Goal: Find contact information: Find contact information

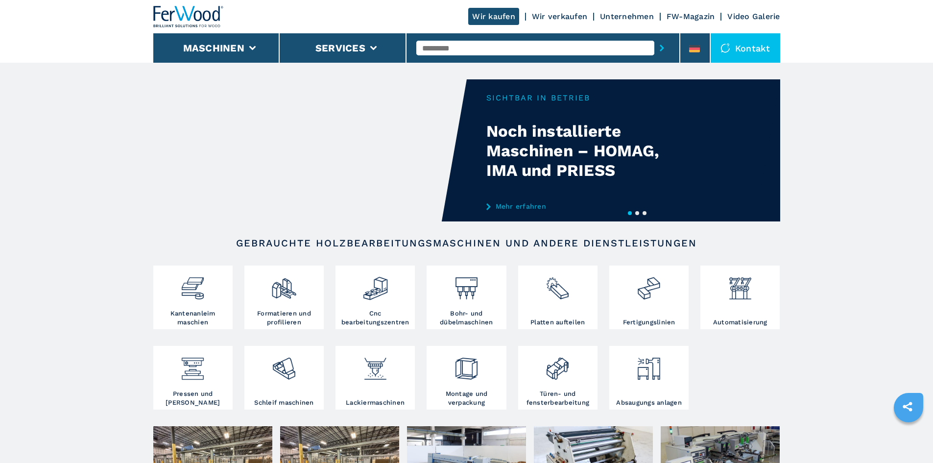
click at [624, 15] on link "Unternehmen" at bounding box center [627, 16] width 54 height 9
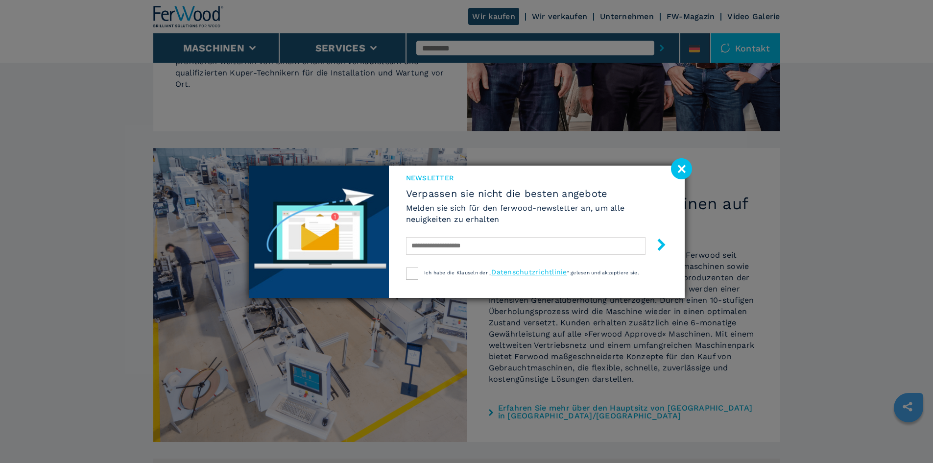
scroll to position [617, 0]
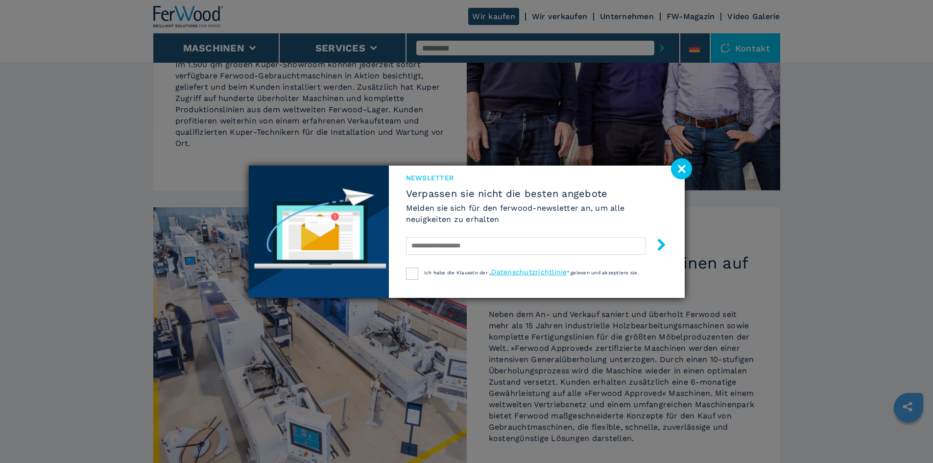
click at [675, 166] on image at bounding box center [681, 168] width 21 height 21
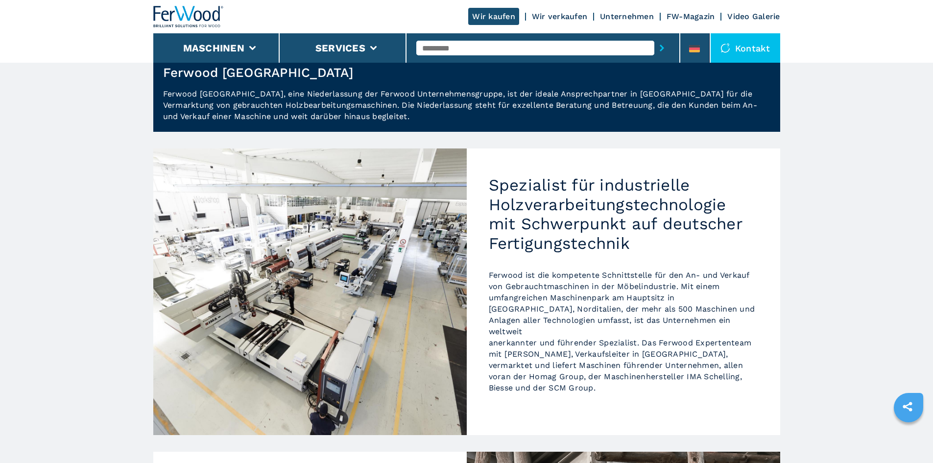
scroll to position [0, 0]
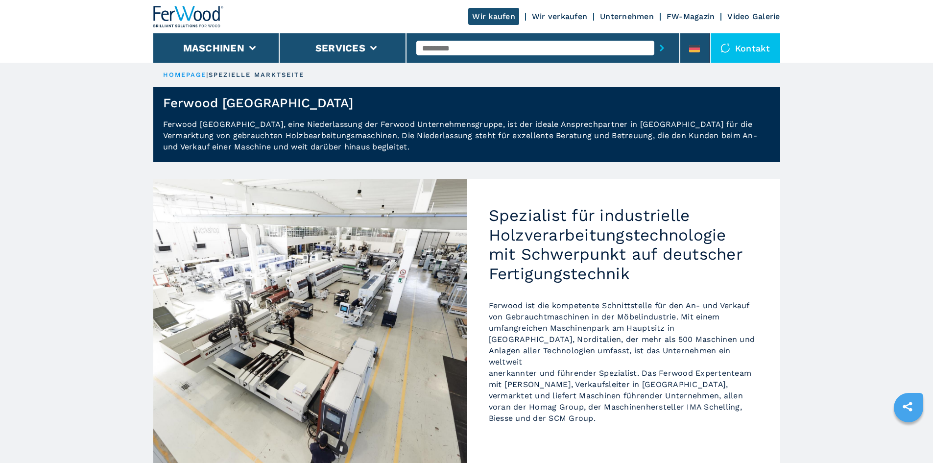
click at [614, 13] on link "Unternehmen" at bounding box center [627, 16] width 54 height 9
click at [202, 73] on link "HOMEPAGE" at bounding box center [185, 74] width 44 height 7
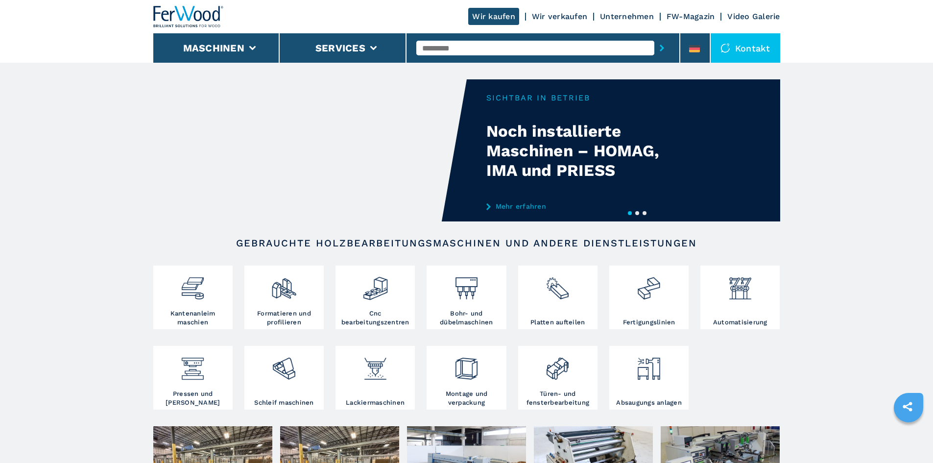
click at [624, 16] on link "Unternehmen" at bounding box center [627, 16] width 54 height 9
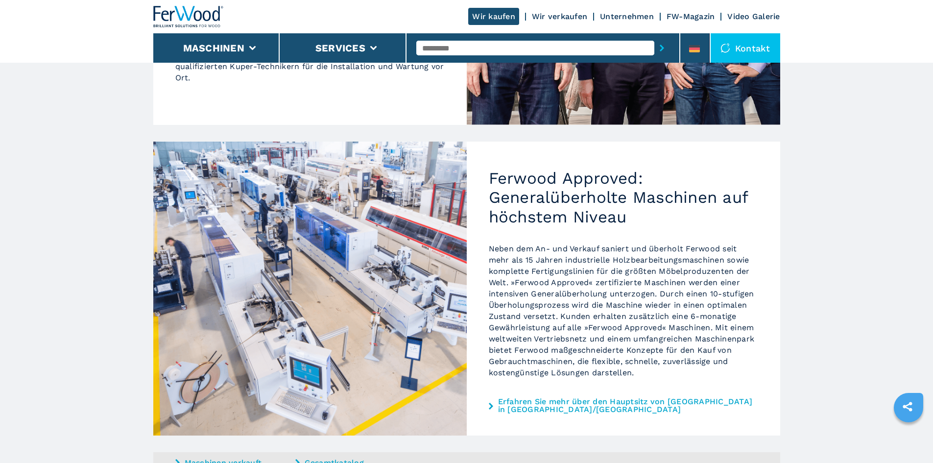
scroll to position [764, 0]
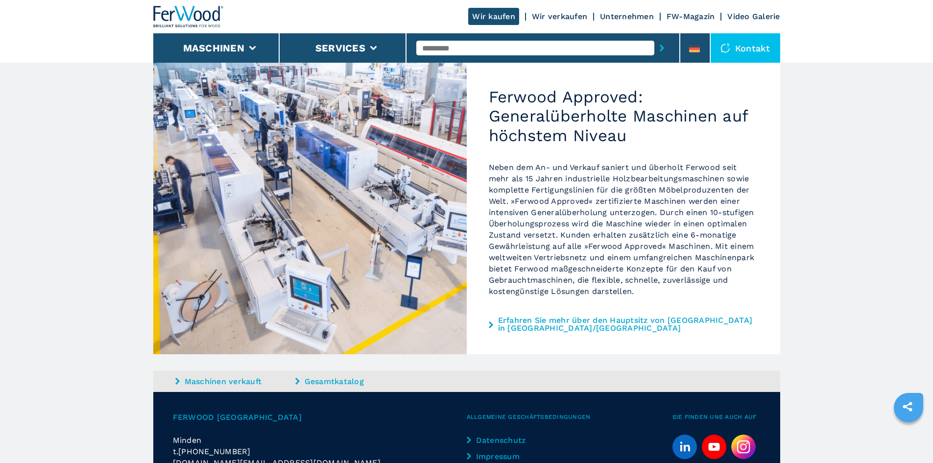
click at [540, 316] on link "Erfahren Sie mehr über den Hauptsitz von [GEOGRAPHIC_DATA] in [GEOGRAPHIC_DATA]…" at bounding box center [628, 324] width 260 height 16
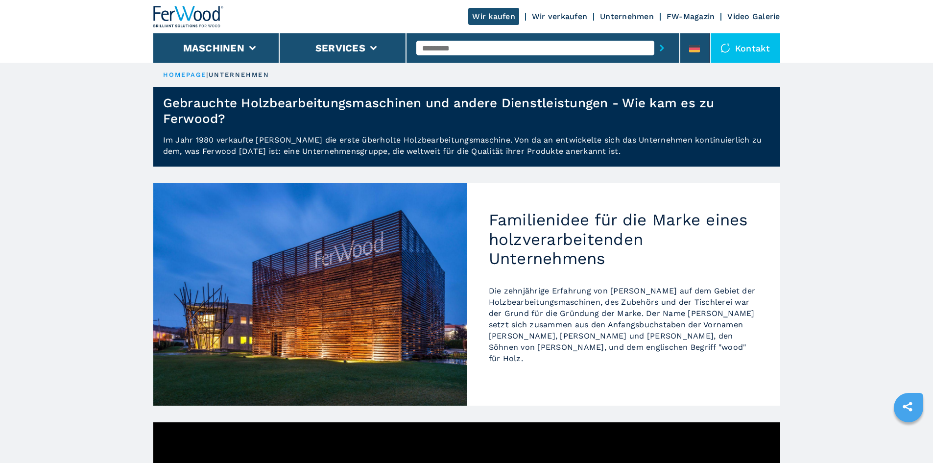
click at [750, 40] on div "Kontakt" at bounding box center [745, 47] width 70 height 29
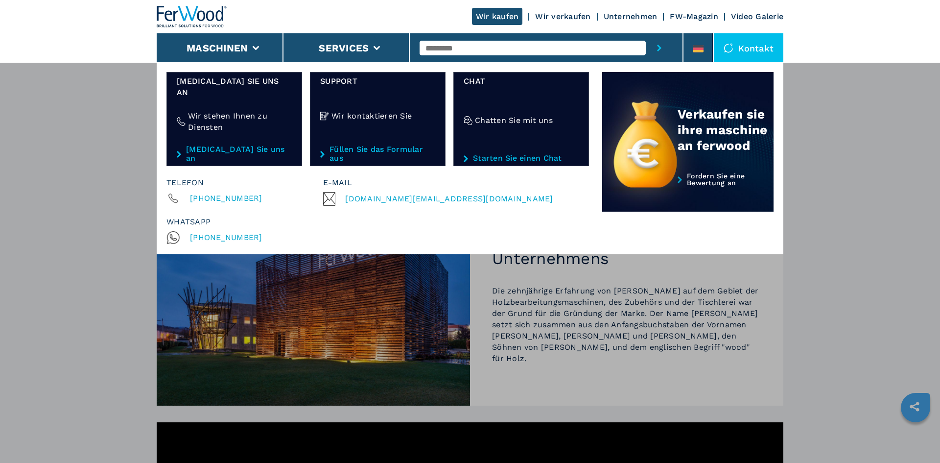
click at [551, 192] on div "E-mail [DOMAIN_NAME][EMAIL_ADDRESS][DOMAIN_NAME]" at bounding box center [453, 205] width 261 height 78
click at [377, 52] on li "Services" at bounding box center [347, 47] width 127 height 29
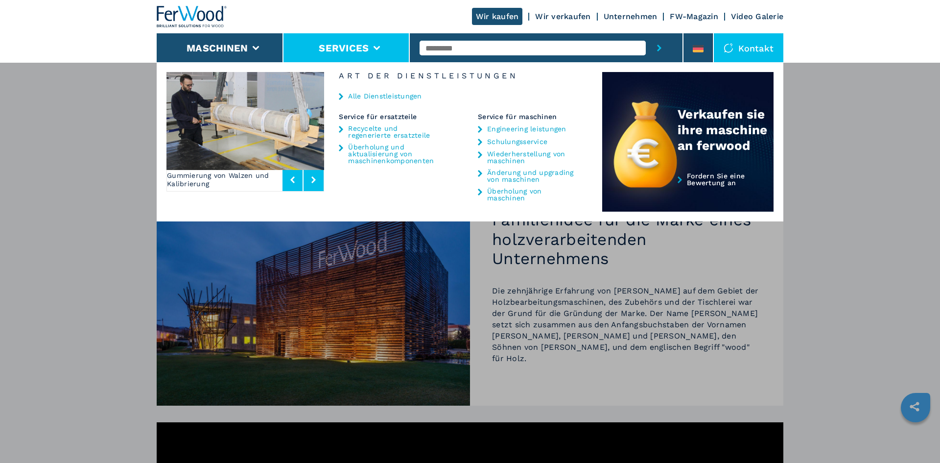
click at [378, 47] on icon at bounding box center [377, 48] width 7 height 4
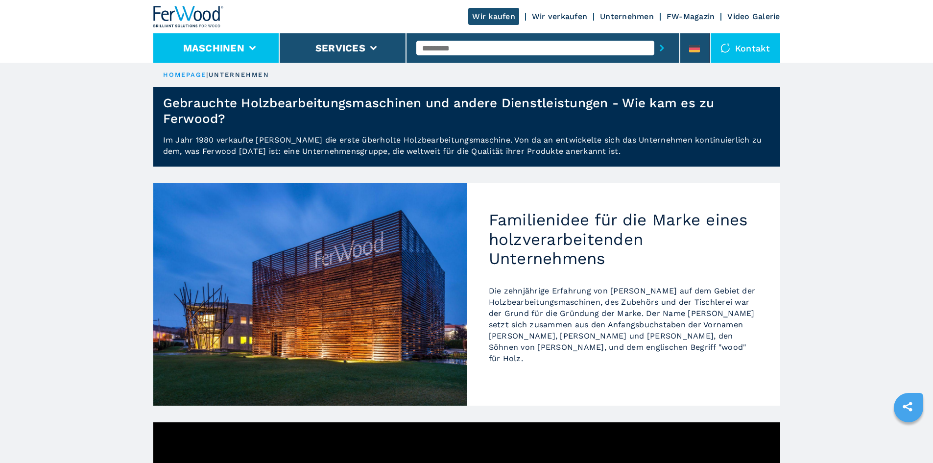
click at [255, 47] on icon at bounding box center [252, 48] width 7 height 4
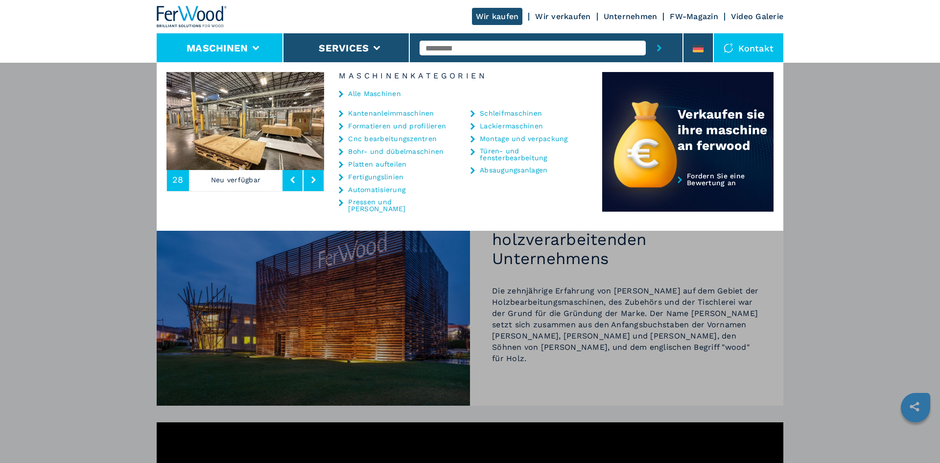
click at [402, 12] on div "Wir kaufen Wir verkaufen Unternehmen FW-Magazin Video Galerie" at bounding box center [470, 16] width 627 height 33
click at [85, 147] on div "Maschinen Kantenanleimmaschinen Formatieren und profilieren Cnc bearbeitungszen…" at bounding box center [470, 293] width 940 height 463
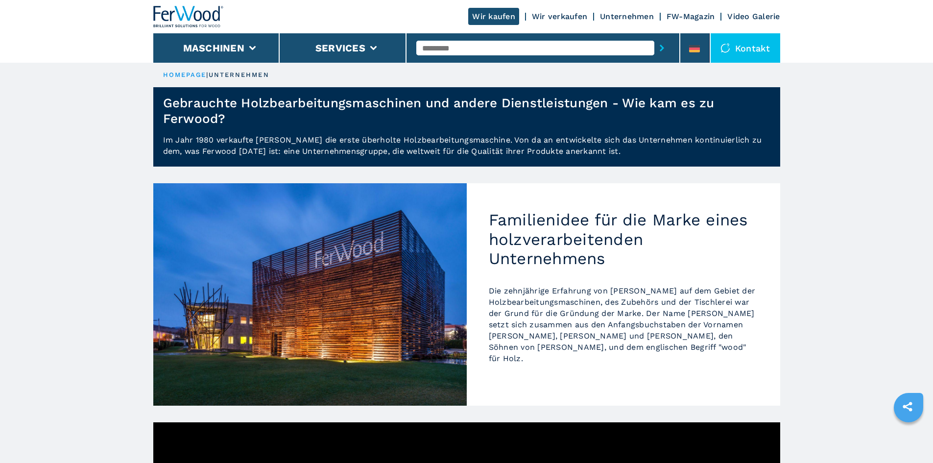
click at [77, 35] on header "Wir kaufen Wir verkaufen Unternehmen FW-Magazin Video Galerie Maschinen Service…" at bounding box center [466, 31] width 933 height 63
click at [66, 60] on header "Wir kaufen Wir verkaufen Unternehmen FW-Magazin Video Galerie Maschinen Service…" at bounding box center [466, 31] width 933 height 63
click at [74, 13] on header "Wir kaufen Wir verkaufen Unternehmen FW-Magazin Video Galerie Maschinen Service…" at bounding box center [466, 31] width 933 height 63
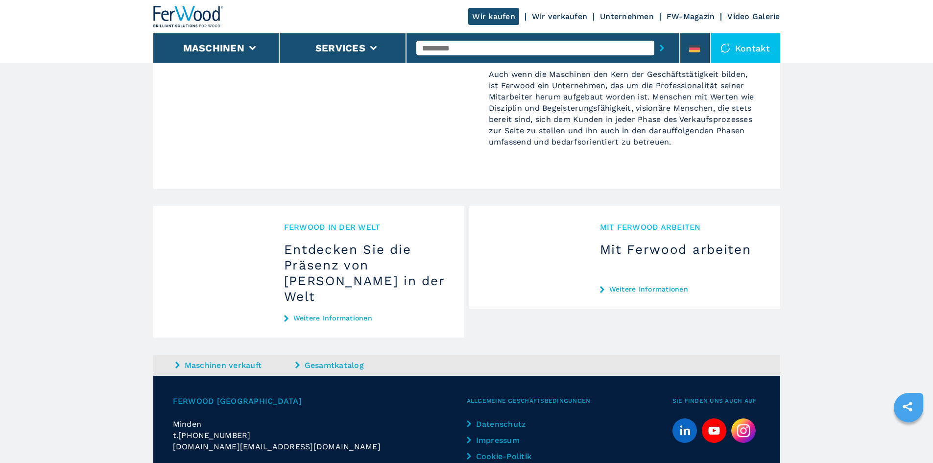
scroll to position [1034, 0]
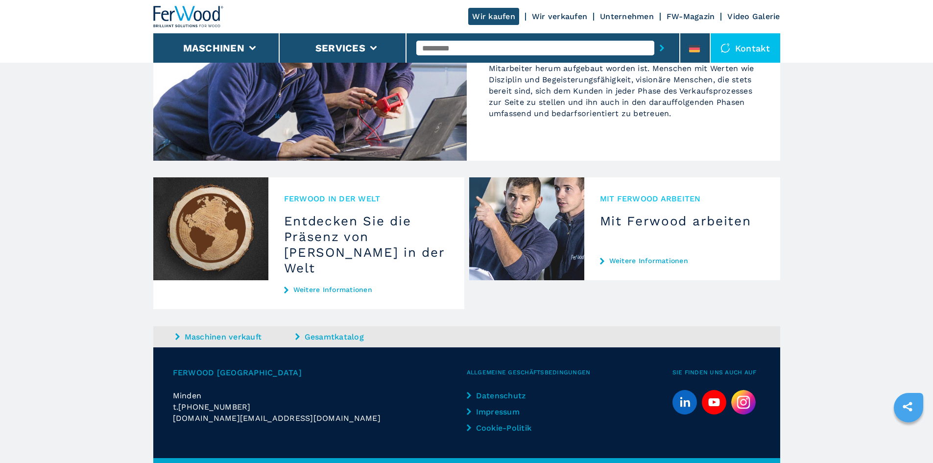
drag, startPoint x: 264, startPoint y: 379, endPoint x: 242, endPoint y: 382, distance: 22.2
click at [242, 401] on div "t. +49 1705784079" at bounding box center [320, 406] width 294 height 11
click at [251, 401] on div "t. +49 1705784079" at bounding box center [320, 406] width 294 height 11
drag, startPoint x: 256, startPoint y: 379, endPoint x: 244, endPoint y: 383, distance: 12.6
click at [244, 401] on div "t. +49 1705784079" at bounding box center [320, 406] width 294 height 11
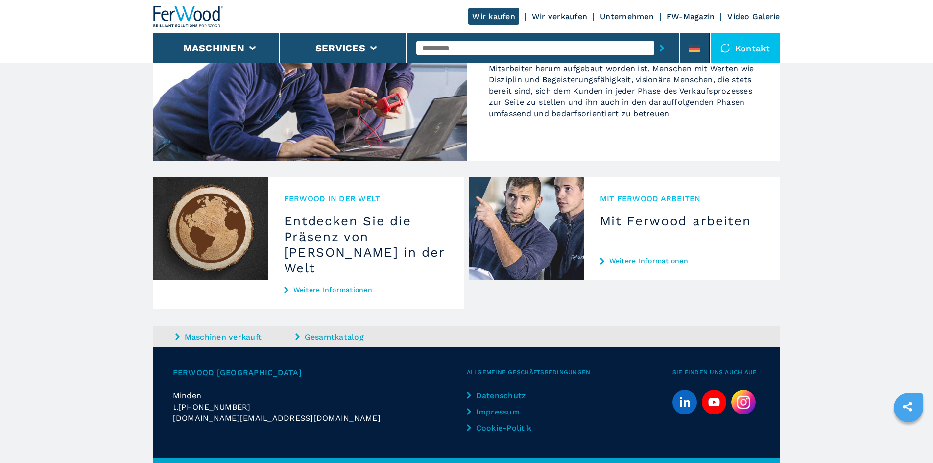
copy div "t. +49 1705784079"
click at [185, 15] on img at bounding box center [188, 17] width 71 height 22
